Goal: Book appointment/travel/reservation

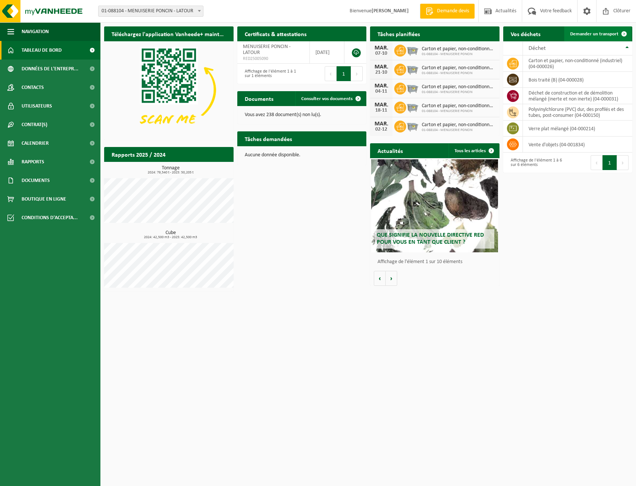
click at [588, 33] on span "Demander un transport" at bounding box center [594, 34] width 48 height 5
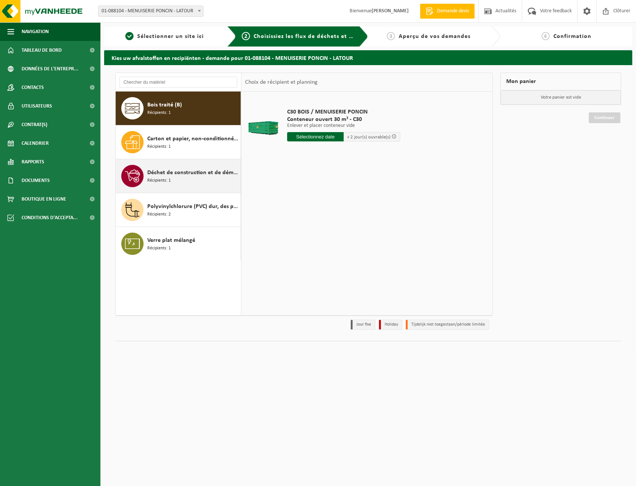
click at [193, 172] on span "Déchet de construction et de démolition mélangé (inerte et non inerte)" at bounding box center [193, 172] width 92 height 9
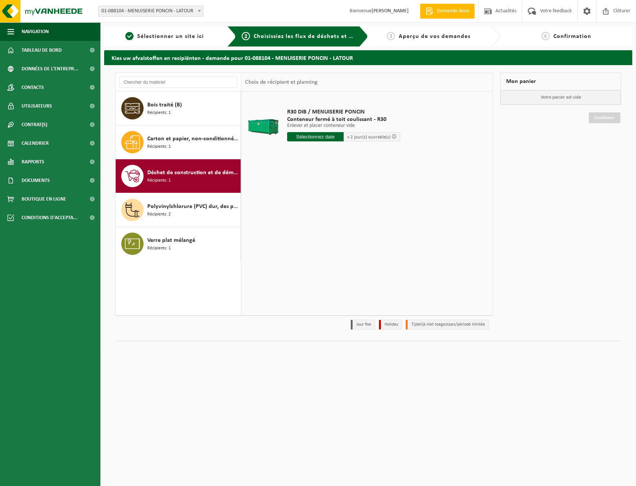
click at [316, 137] on input "text" at bounding box center [315, 136] width 57 height 9
click at [291, 228] on div "29" at bounding box center [294, 227] width 13 height 12
type input "à partir de 2025-09-29"
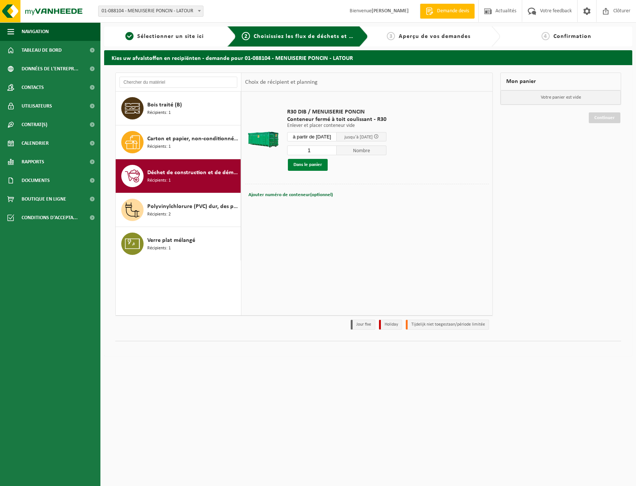
click at [312, 169] on button "Dans le panier" at bounding box center [308, 165] width 40 height 12
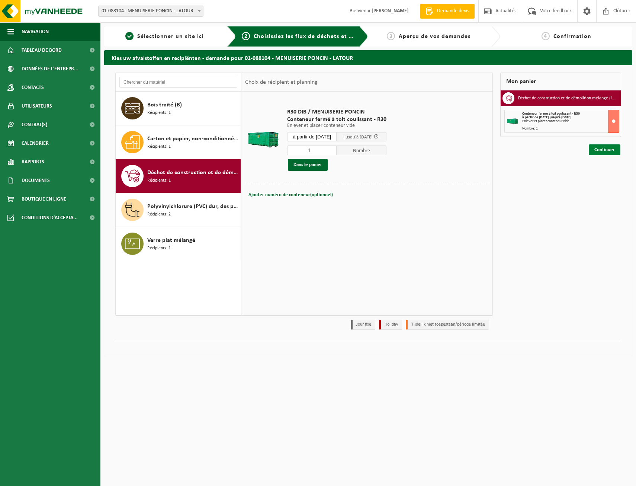
click at [604, 151] on link "Continuer" at bounding box center [605, 149] width 32 height 11
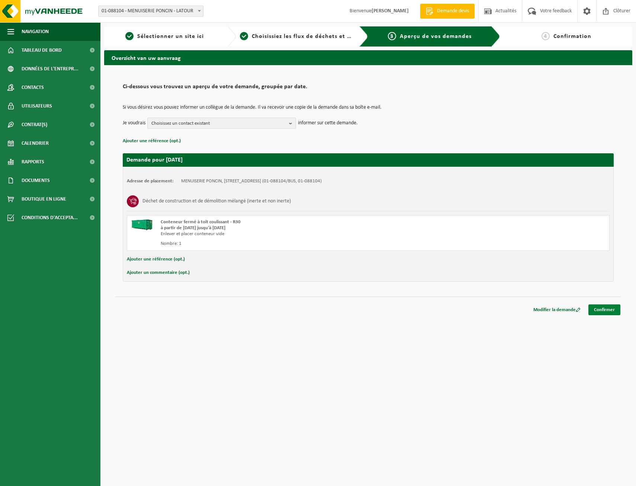
click at [606, 310] on link "Confirmer" at bounding box center [605, 309] width 32 height 11
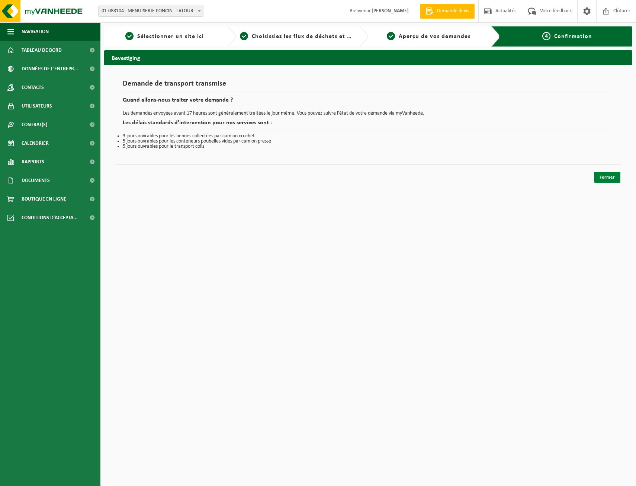
click at [615, 176] on link "Fermer" at bounding box center [607, 177] width 26 height 11
